Goal: Task Accomplishment & Management: Manage account settings

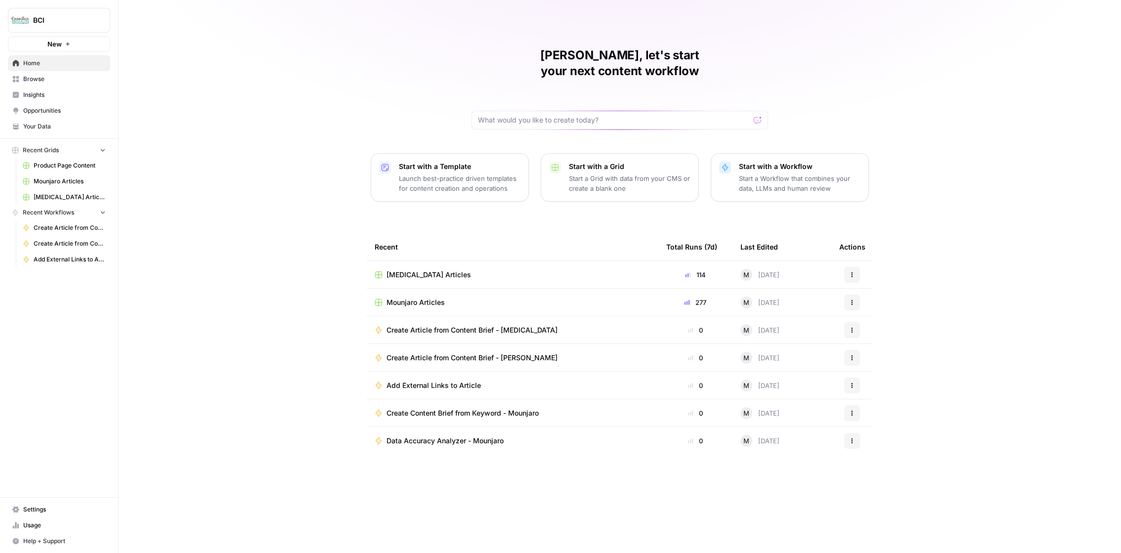
click at [61, 198] on span "[MEDICAL_DATA] Articles" at bounding box center [70, 197] width 72 height 9
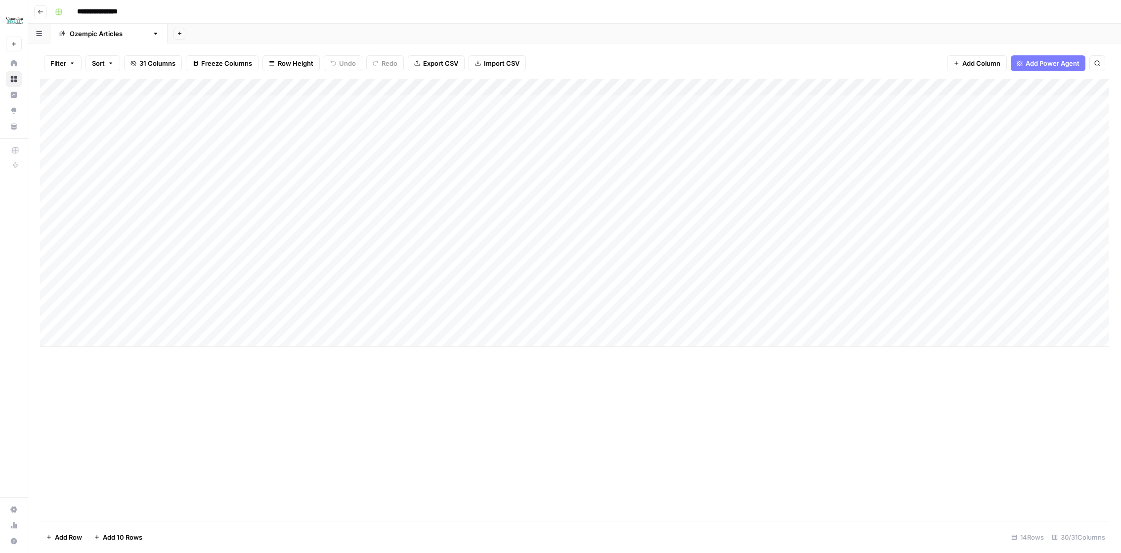
click at [109, 340] on div "Add Column" at bounding box center [574, 213] width 1069 height 268
click at [279, 337] on div "Add Column" at bounding box center [574, 221] width 1069 height 285
click at [306, 335] on div "Add Column" at bounding box center [574, 221] width 1069 height 285
type textarea "**********"
click at [209, 323] on div "Add Column" at bounding box center [574, 221] width 1069 height 285
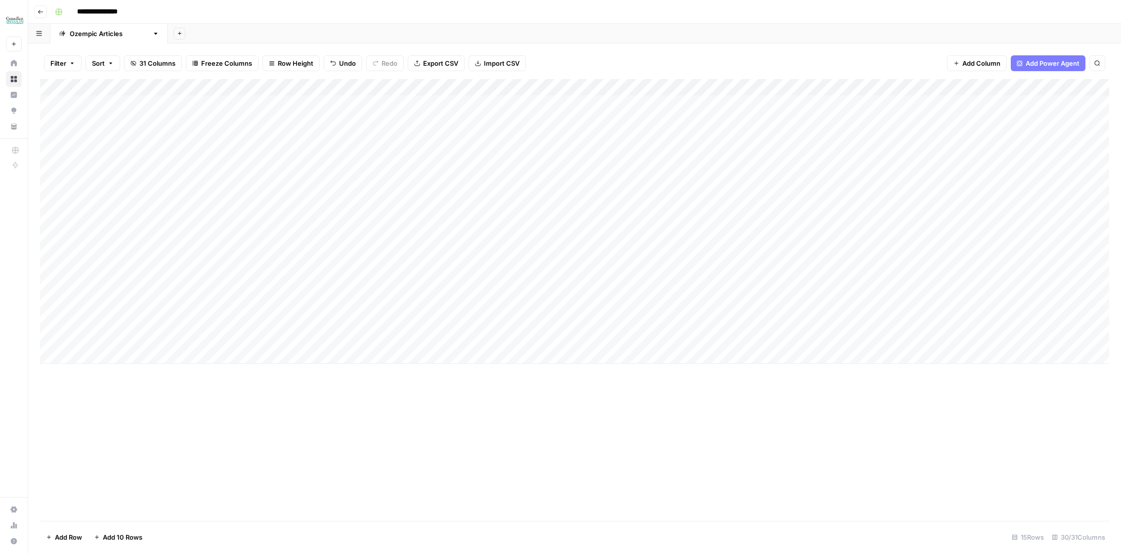
click at [311, 410] on div "Add Column" at bounding box center [574, 300] width 1069 height 442
click at [289, 336] on div "Add Column" at bounding box center [574, 221] width 1069 height 285
click at [15, 510] on icon at bounding box center [13, 509] width 7 height 6
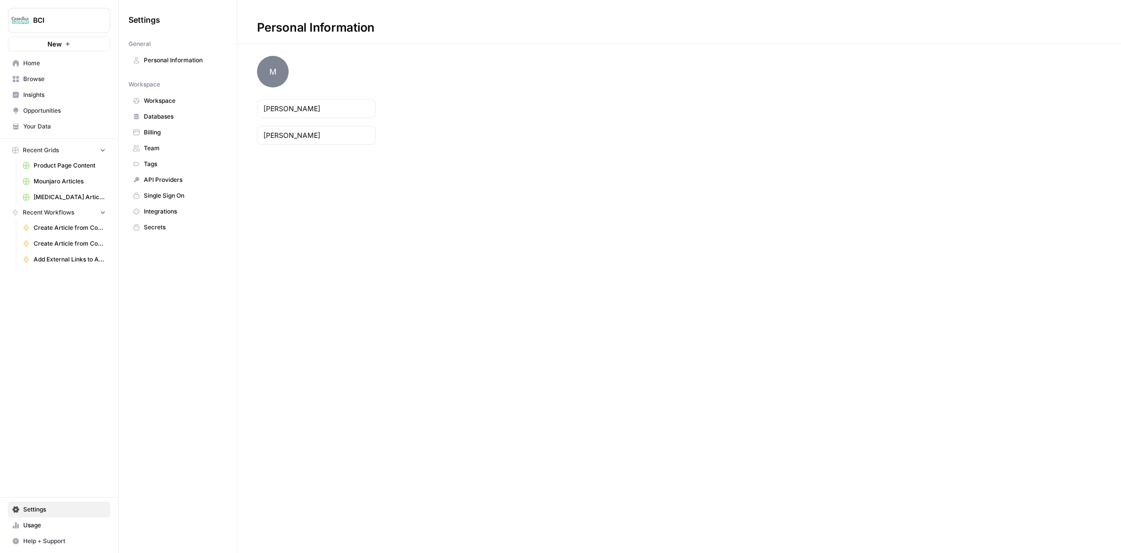
click at [29, 505] on span "Settings" at bounding box center [64, 509] width 83 height 9
click at [164, 131] on span "Billing" at bounding box center [183, 132] width 79 height 9
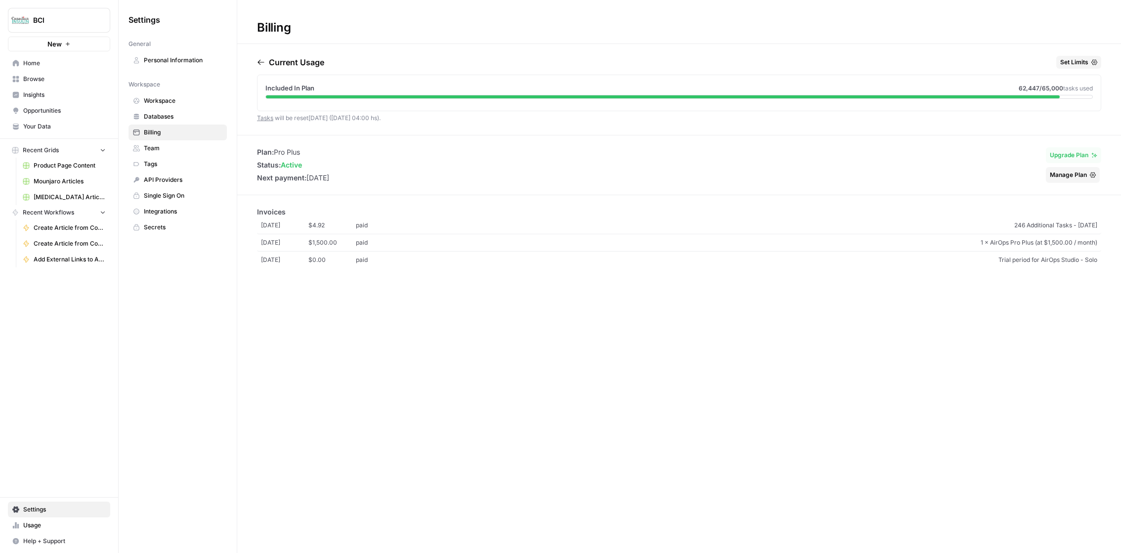
click at [34, 75] on span "Browse" at bounding box center [64, 79] width 83 height 9
